Goal: Transaction & Acquisition: Download file/media

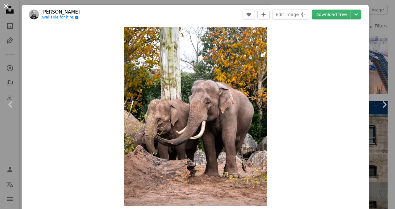
click at [7, 9] on button "An X shape" at bounding box center [5, 5] width 7 height 7
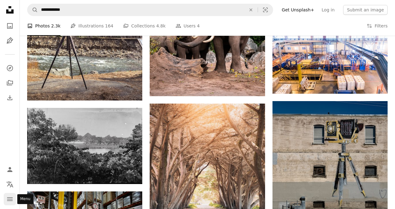
click at [12, 197] on icon "navigation menu" at bounding box center [9, 198] width 7 height 7
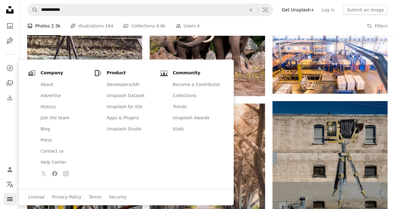
click at [12, 197] on icon "navigation menu" at bounding box center [9, 198] width 7 height 7
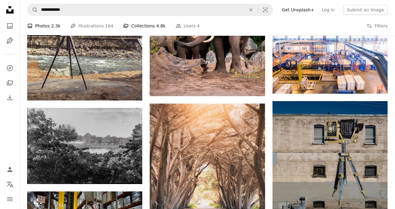
click at [156, 23] on span "4.8k" at bounding box center [160, 26] width 9 height 7
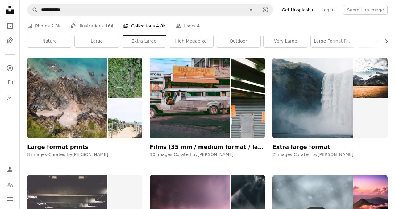
scroll to position [100, 0]
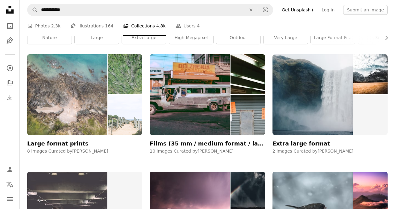
click at [61, 115] on img at bounding box center [67, 94] width 80 height 80
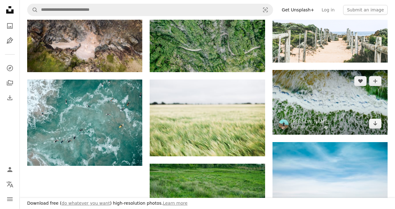
scroll to position [122, 0]
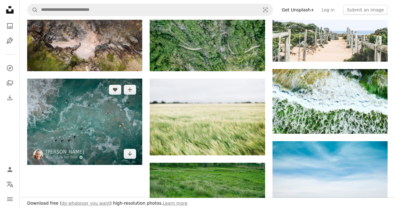
click at [98, 138] on img at bounding box center [84, 122] width 115 height 86
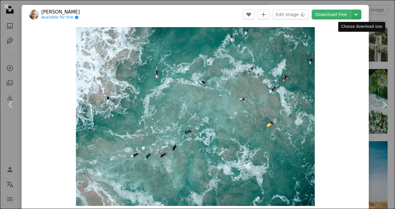
click at [361, 13] on icon "Chevron down" at bounding box center [356, 14] width 10 height 7
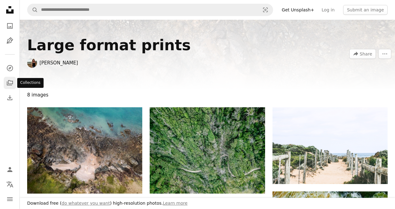
click at [11, 79] on link "A stack of folders" at bounding box center [10, 83] width 12 height 12
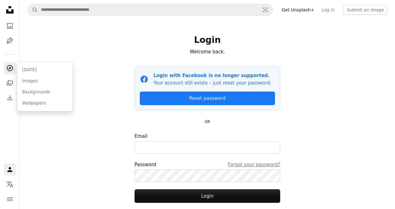
click at [11, 66] on icon "Explore" at bounding box center [9, 68] width 6 height 6
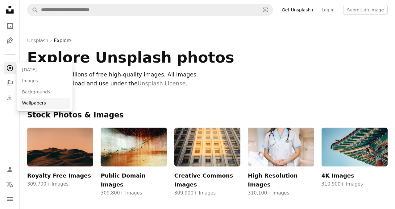
click at [41, 99] on link "Wallpapers" at bounding box center [45, 103] width 51 height 11
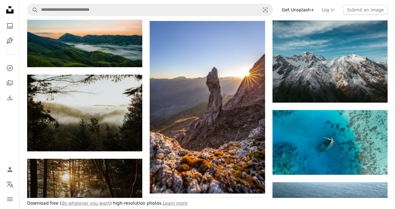
scroll to position [502, 0]
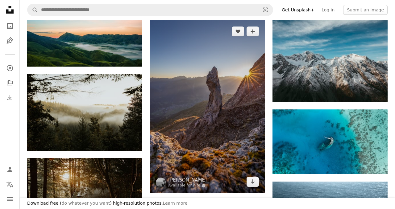
click at [200, 92] on img at bounding box center [207, 106] width 115 height 173
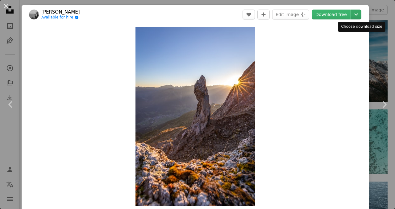
click at [361, 17] on icon "Chevron down" at bounding box center [356, 14] width 10 height 7
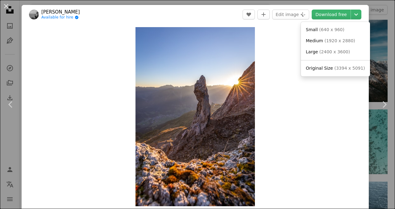
click at [356, 111] on dialog "An X shape Chevron left Chevron right [PERSON_NAME] Available for hire A checkm…" at bounding box center [197, 104] width 395 height 209
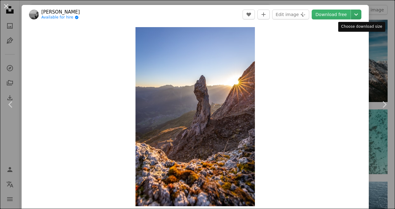
click at [361, 13] on icon "Chevron down" at bounding box center [356, 14] width 10 height 7
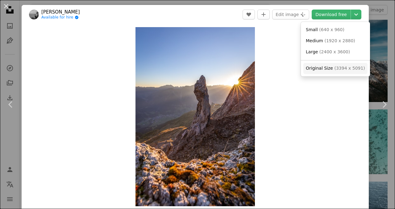
click at [349, 71] on span "Original Size ( 3394 x 5091 )" at bounding box center [335, 68] width 59 height 6
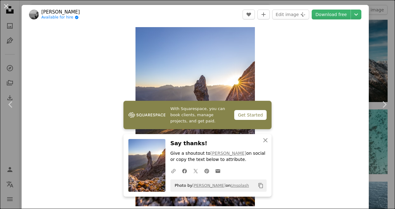
click at [348, 117] on div "Zoom in" at bounding box center [195, 116] width 347 height 185
click at [383, 104] on icon "Chevron right" at bounding box center [384, 105] width 10 height 10
